Goal: Information Seeking & Learning: Learn about a topic

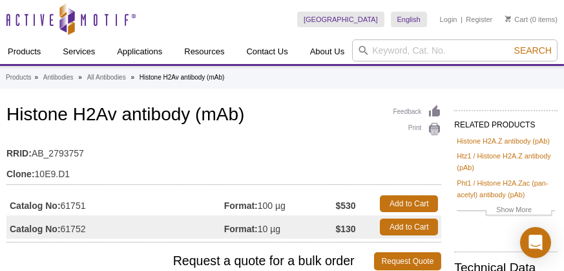
drag, startPoint x: 0, startPoint y: 0, endPoint x: 85, endPoint y: 136, distance: 160.5
click at [85, 136] on div "Feedback Print Histone H2Av antibody (mAb) RRID: AB_2793757 Clone: 10E9.D1 Cata…" at bounding box center [223, 172] width 435 height 140
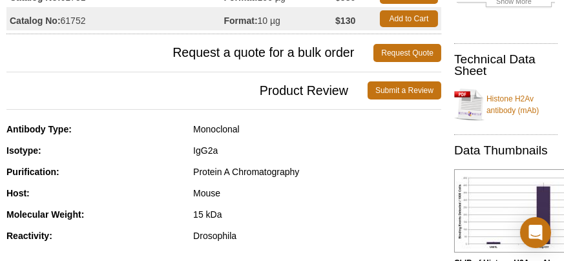
scroll to position [259, 0]
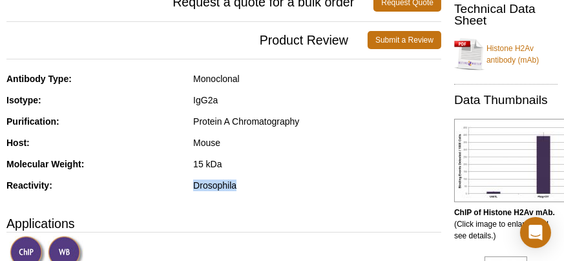
drag, startPoint x: 193, startPoint y: 186, endPoint x: 236, endPoint y: 184, distance: 42.7
click at [236, 184] on div "Drosophila" at bounding box center [317, 186] width 248 height 12
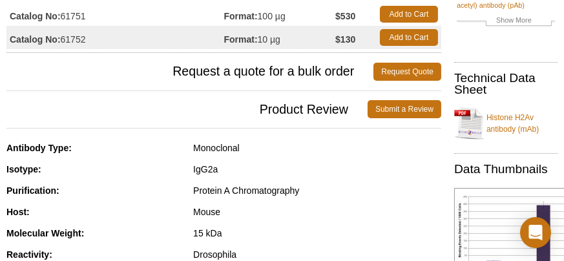
scroll to position [129, 0]
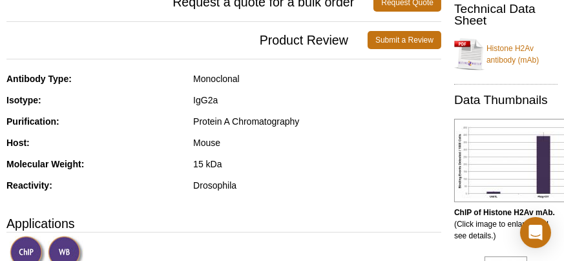
scroll to position [129, 0]
